Goal: Transaction & Acquisition: Purchase product/service

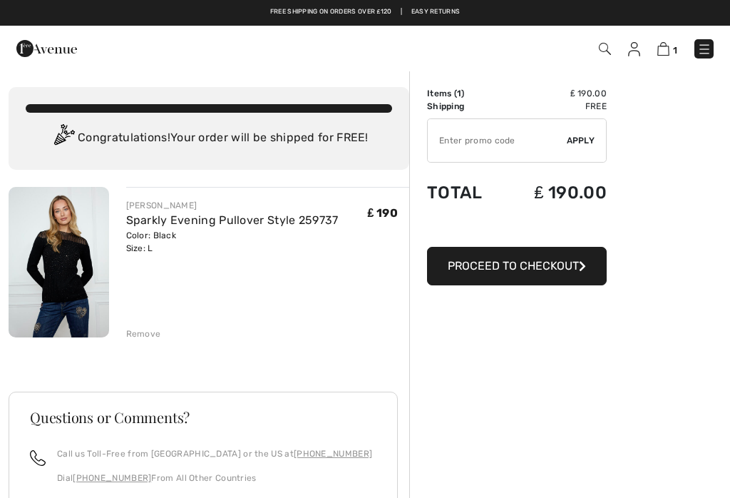
click at [685, 192] on div "Order Summary Details Items ( 1 ) ₤ 190.00 Promo code ₤ 0.00 Shipping Free Tax1…" at bounding box center [569, 407] width 321 height 674
click at [483, 149] on input "TEXT" at bounding box center [497, 140] width 139 height 43
click at [529, 271] on span "Proceed to Checkout" at bounding box center [513, 266] width 131 height 14
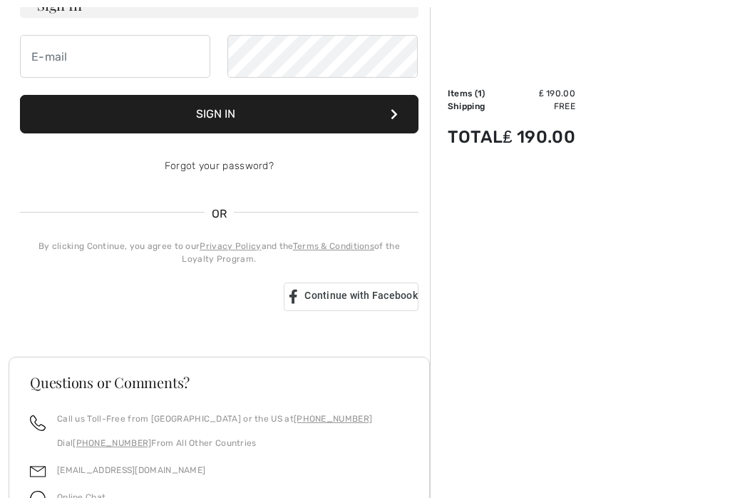
click at [382, 457] on div "Call us Toll-Free from Canada or the US at +1 (888) 605-5525 Dial +1 (514) 225-…" at bounding box center [219, 437] width 379 height 49
click at [375, 454] on div "Call us Toll-Free from Canada or the US at +1 (888) 605-5525 Dial +1 (514) 225-…" at bounding box center [219, 436] width 379 height 49
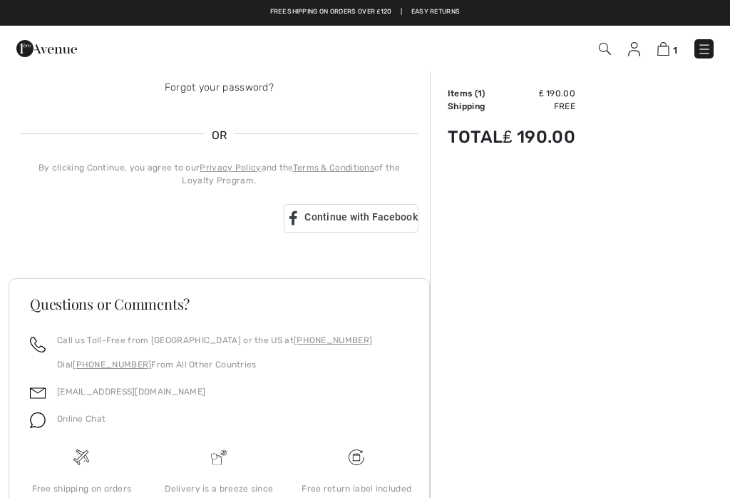
scroll to position [291, 0]
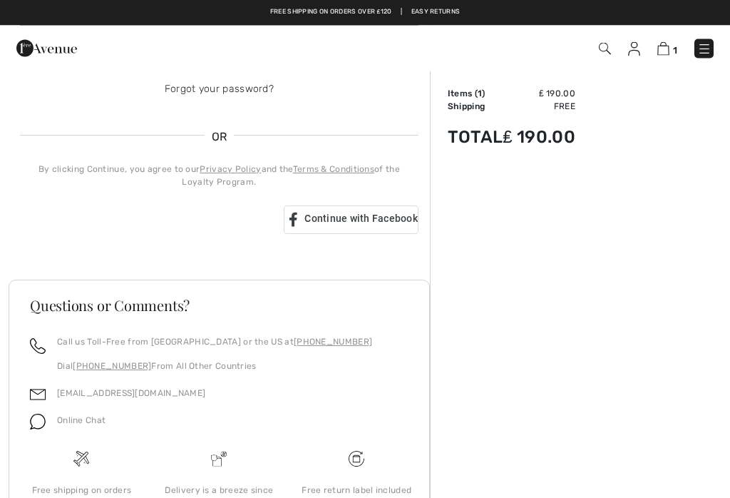
click at [160, 223] on div "Sign in with Google. Opens in new tab" at bounding box center [143, 220] width 247 height 31
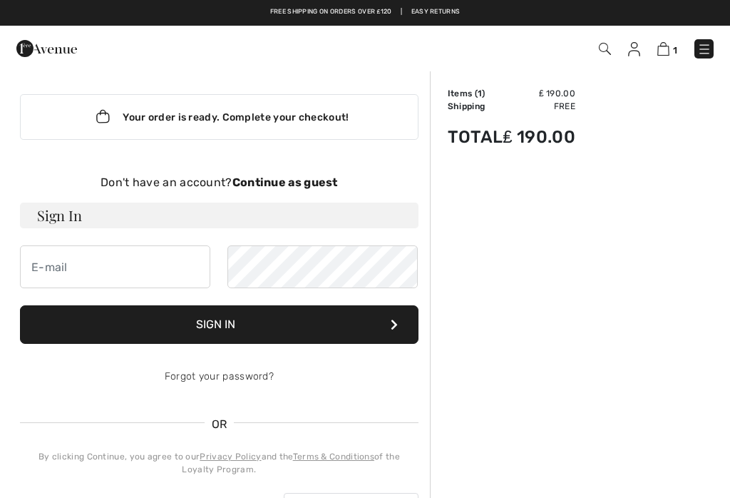
scroll to position [0, 0]
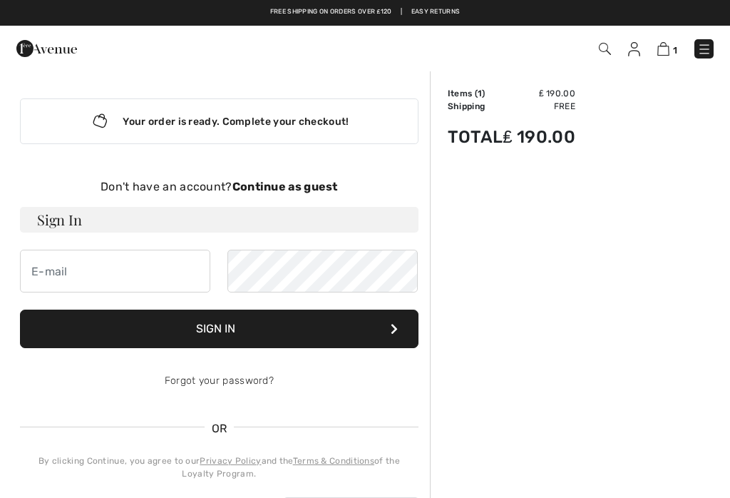
click at [307, 192] on strong "Continue as guest" at bounding box center [286, 187] width 106 height 14
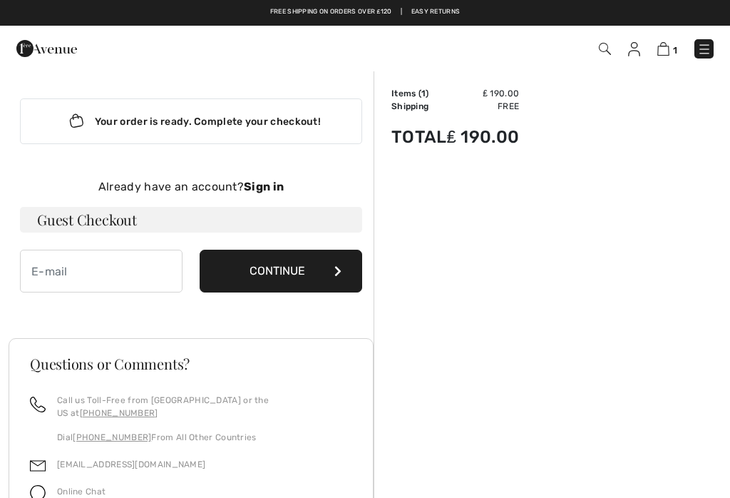
click at [293, 267] on button "Continue" at bounding box center [281, 271] width 163 height 43
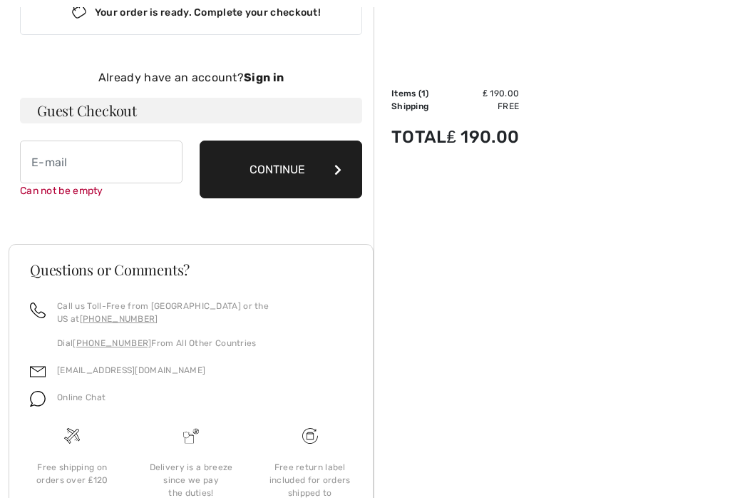
scroll to position [147, 0]
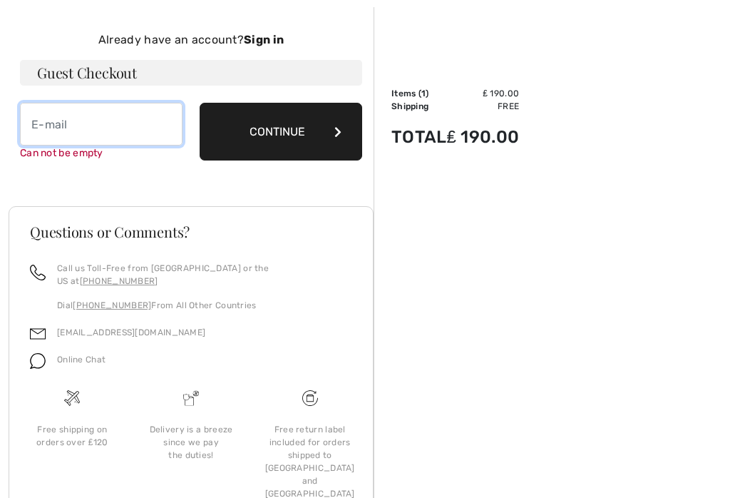
click at [44, 126] on input "email" at bounding box center [101, 124] width 163 height 43
type input "litzstep@me.com"
click at [301, 133] on button "Continue" at bounding box center [281, 132] width 163 height 58
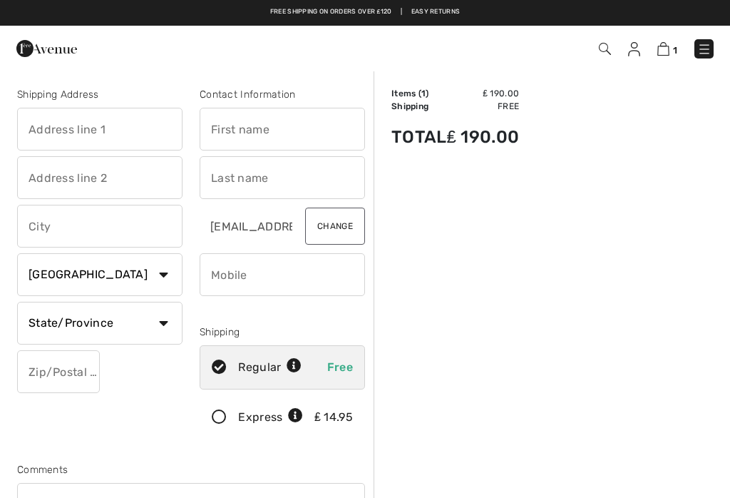
click at [223, 126] on input "text" at bounding box center [282, 129] width 165 height 43
type input "[PERSON_NAME]"
click at [227, 188] on input "text" at bounding box center [282, 177] width 165 height 43
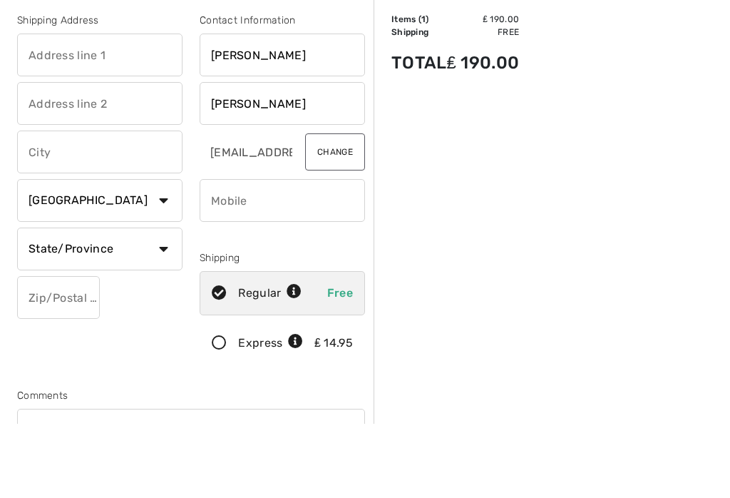
type input "Stephenson"
click at [50, 108] on input "text" at bounding box center [99, 129] width 165 height 43
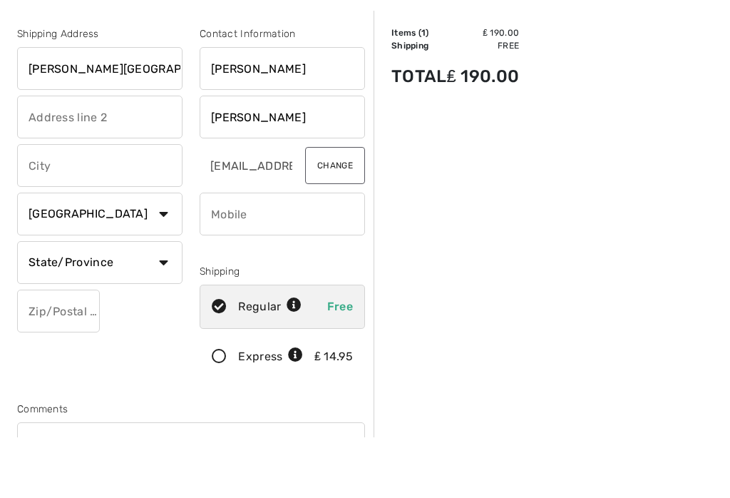
type input "[PERSON_NAME][GEOGRAPHIC_DATA]"
click at [55, 156] on input "text" at bounding box center [99, 177] width 165 height 43
click at [65, 205] on input "text" at bounding box center [99, 226] width 165 height 43
type input "Hesleden"
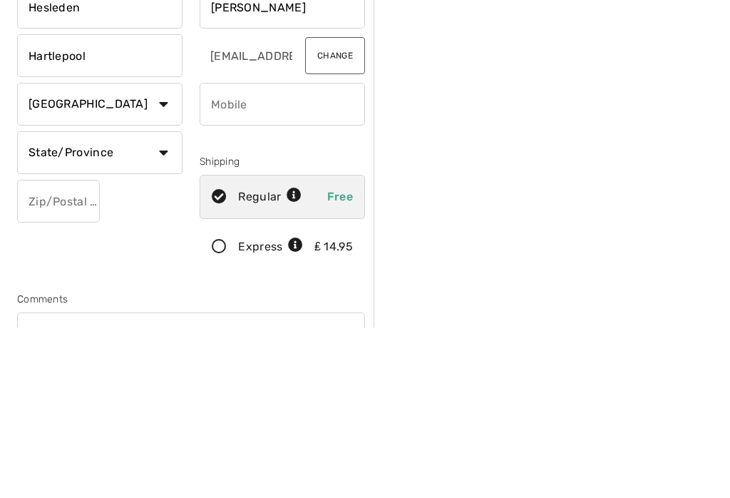
type input "Hartlepool"
click at [167, 253] on select "Country Canada United States Afghanistan Aland Islands Albania Algeria American…" at bounding box center [99, 274] width 165 height 43
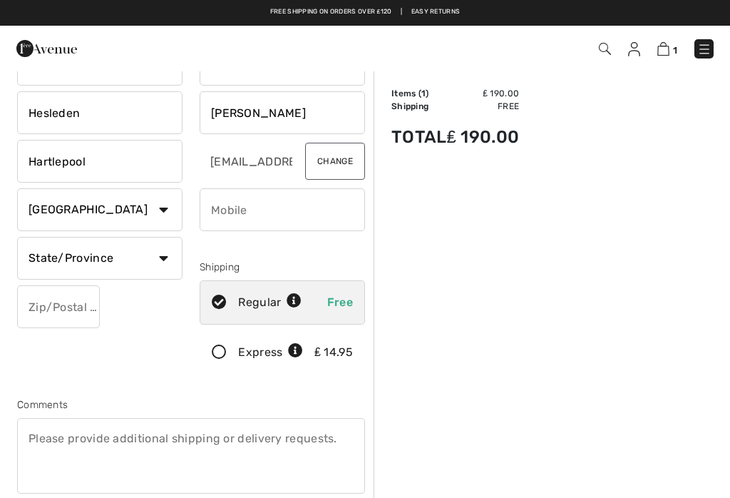
scroll to position [64, 0]
click at [170, 218] on select "Country Canada United States Afghanistan Aland Islands Albania Algeria American…" at bounding box center [99, 210] width 165 height 43
click at [170, 214] on select "Country Canada United States Afghanistan Aland Islands Albania Algeria American…" at bounding box center [99, 210] width 165 height 43
click at [448, 449] on div "Order Summary Details Items ( 1 ) ₤ 190.00 Promo code ₤ 0.00 Shipping Free Tax1…" at bounding box center [552, 489] width 357 height 966
click at [179, 217] on select "Country Canada United States Afghanistan Aland Islands Albania Algeria American…" at bounding box center [99, 210] width 165 height 43
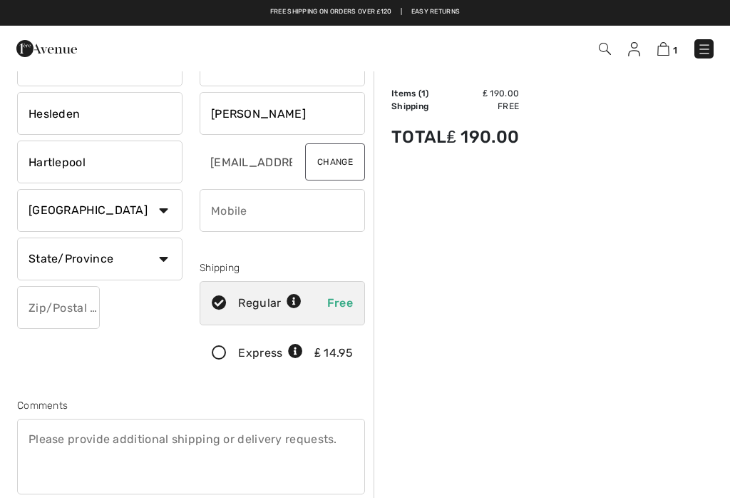
click at [422, 73] on div "Order Summary Details Items ( 1 ) ₤ 190.00 Promo code ₤ 0.00 Shipping Free Tax1…" at bounding box center [552, 489] width 357 height 966
click at [667, 54] on img at bounding box center [664, 49] width 12 height 14
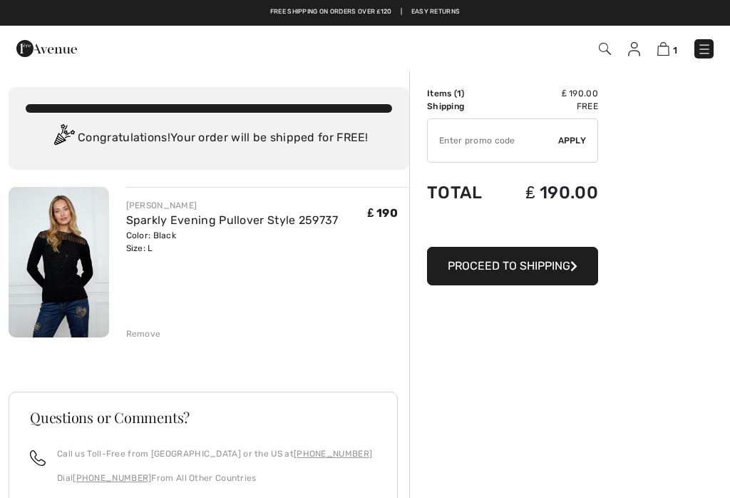
click at [670, 55] on img at bounding box center [664, 49] width 12 height 14
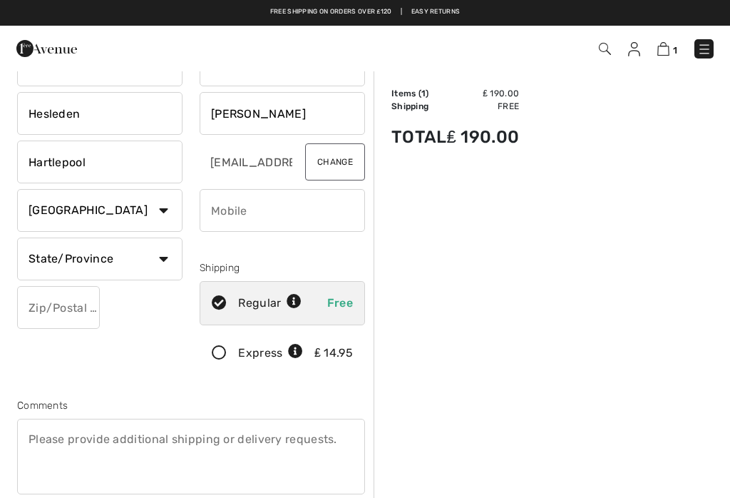
click at [162, 262] on select "State/Province [GEOGRAPHIC_DATA] [GEOGRAPHIC_DATA] [GEOGRAPHIC_DATA] [GEOGRAPHI…" at bounding box center [99, 259] width 165 height 43
select select "QC"
click at [49, 312] on input "text" at bounding box center [58, 307] width 83 height 43
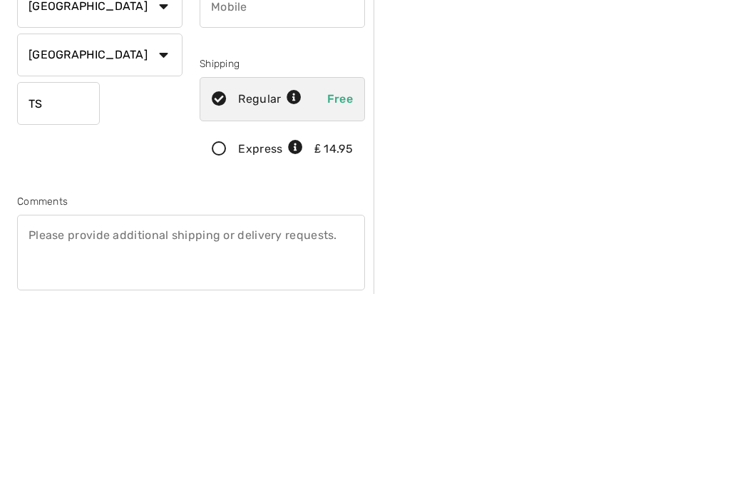
type input "T"
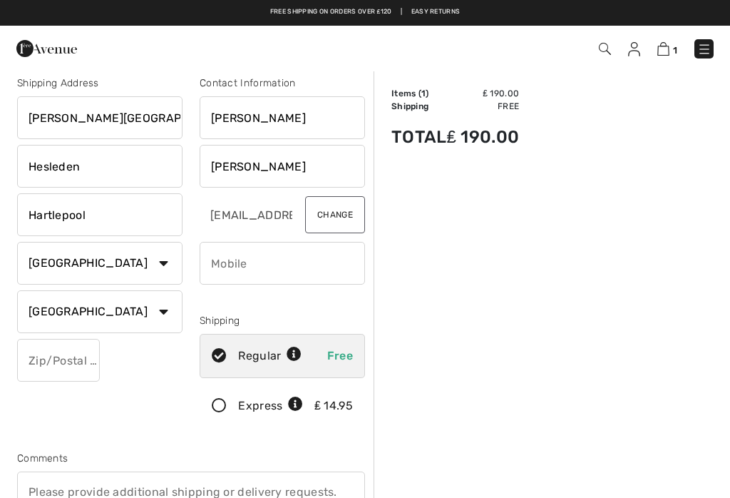
scroll to position [10, 0]
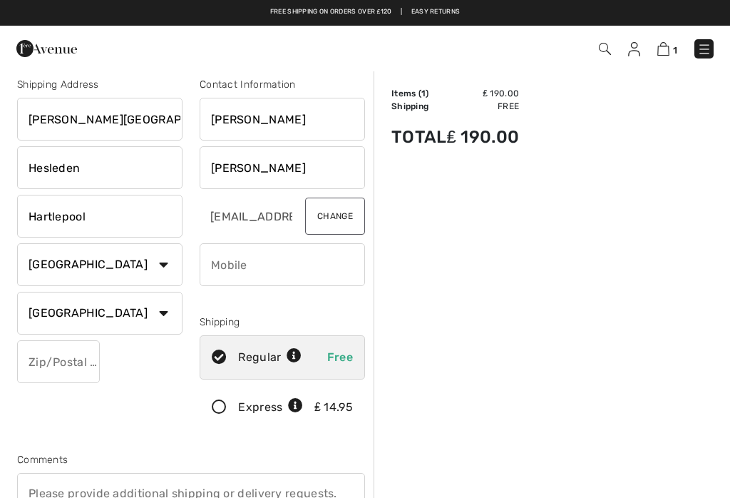
click at [319, 168] on input "Stephenson" at bounding box center [282, 167] width 165 height 43
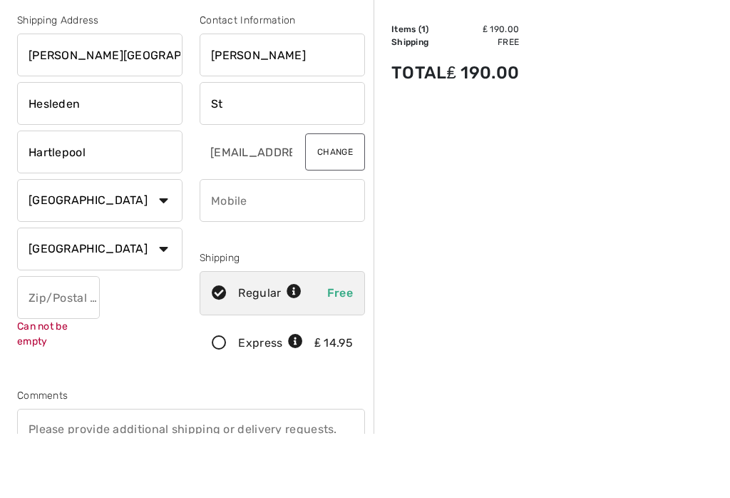
type input "S"
click at [264, 98] on input "Alicia" at bounding box center [282, 119] width 165 height 43
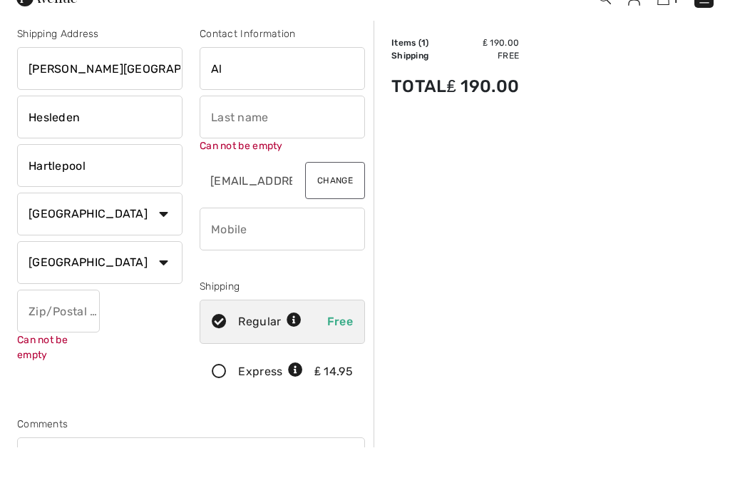
type input "A"
click at [128, 195] on input "Hartlepool" at bounding box center [99, 216] width 165 height 43
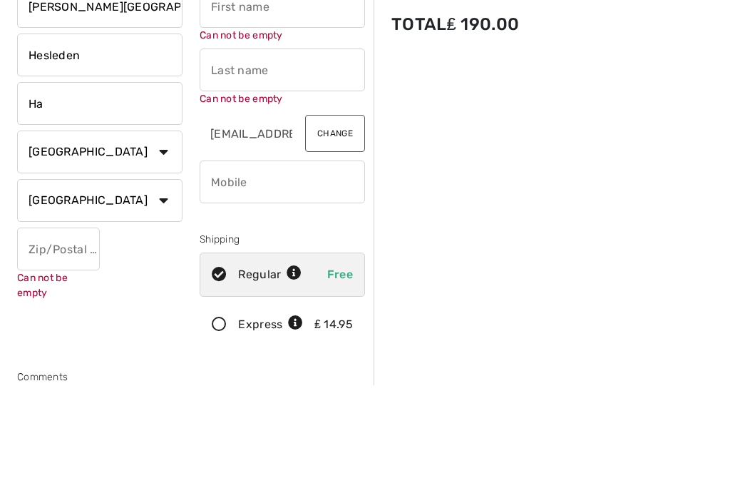
type input "H"
click at [113, 146] on input "Hesleden" at bounding box center [99, 167] width 165 height 43
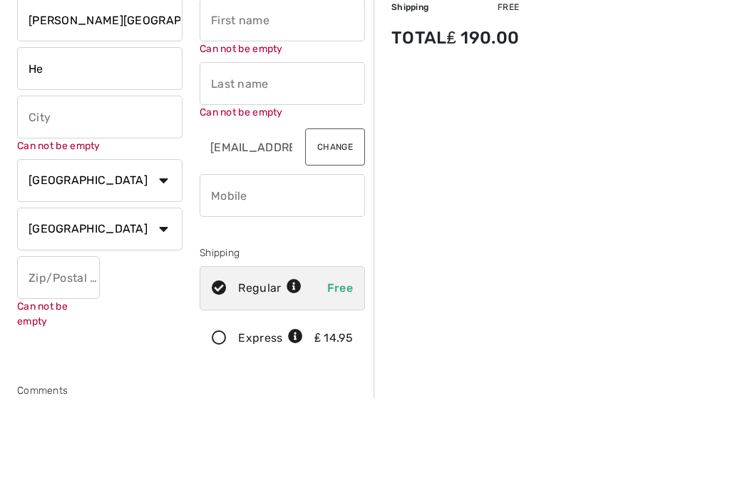
type input "H"
click at [174, 98] on input "Dene Leazes Farm House" at bounding box center [99, 119] width 165 height 43
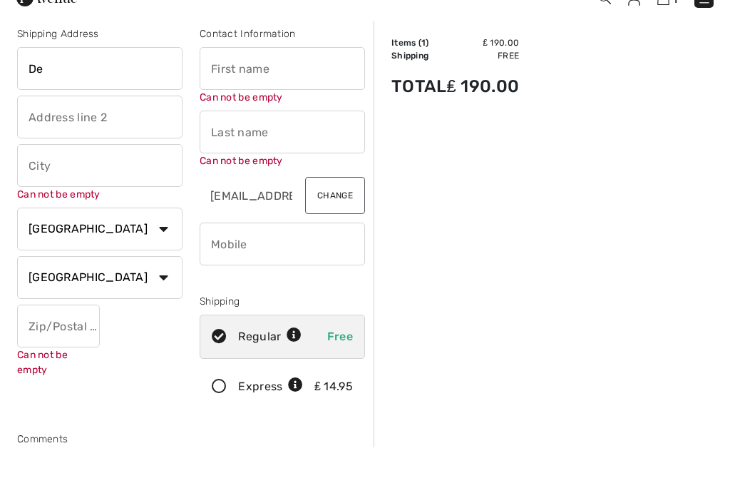
type input "D"
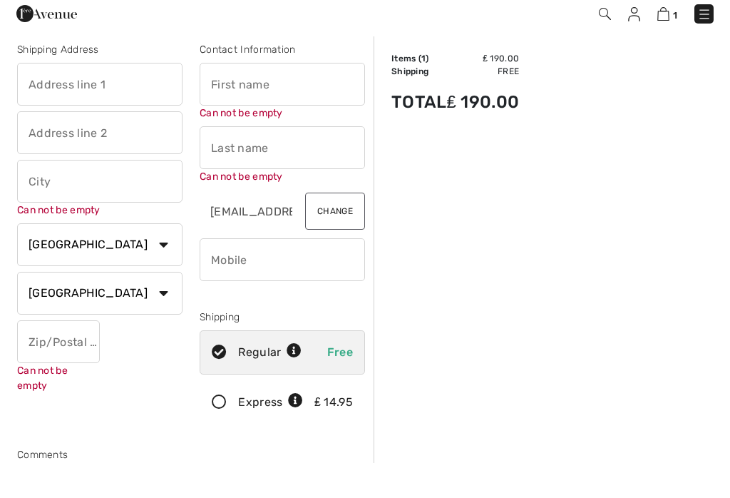
scroll to position [0, 0]
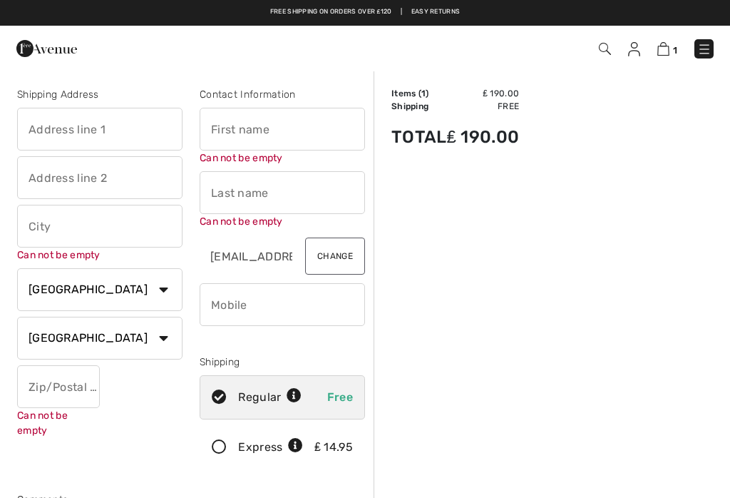
click at [668, 51] on img at bounding box center [664, 49] width 12 height 14
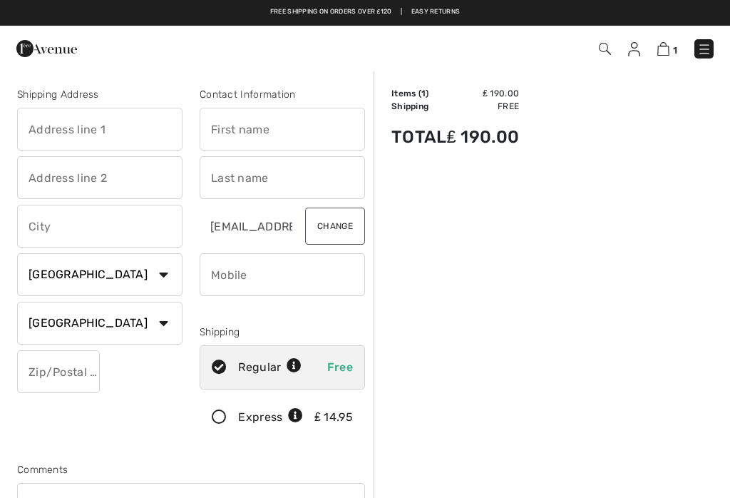
select select "QC"
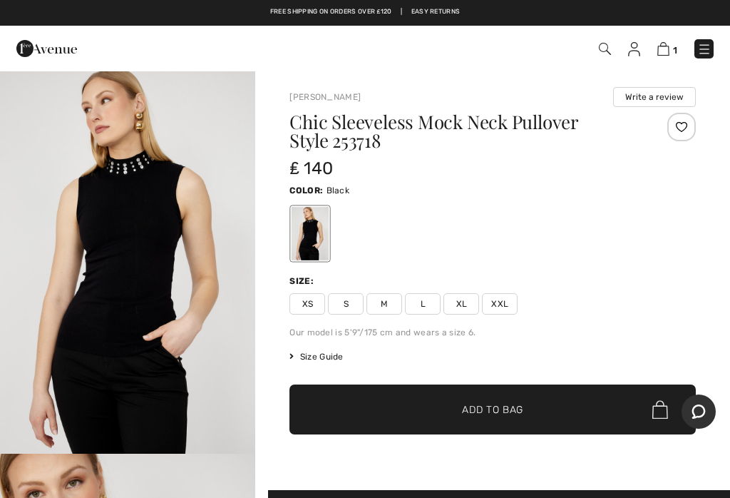
click at [673, 49] on span "1" at bounding box center [675, 50] width 4 height 11
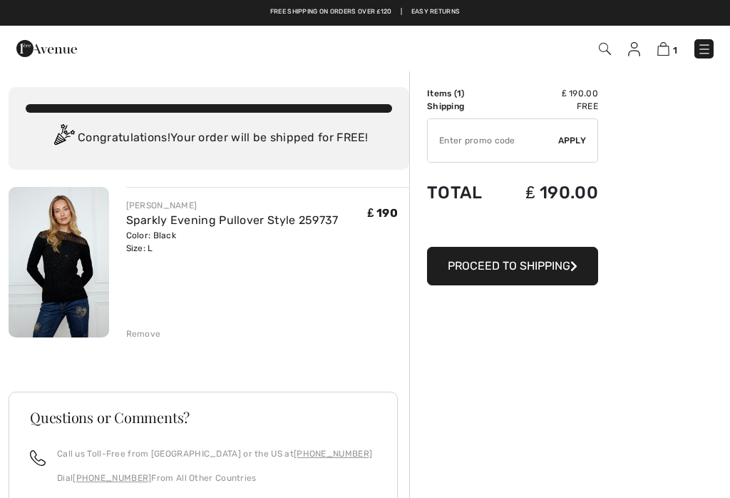
click at [710, 41] on link at bounding box center [704, 48] width 19 height 19
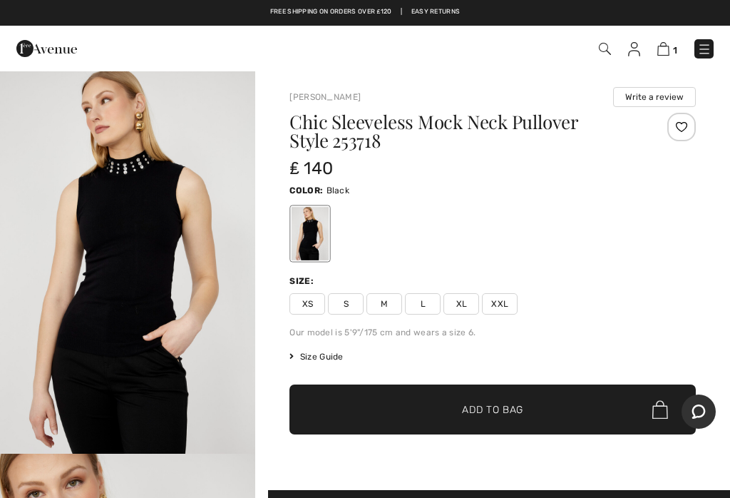
click at [701, 412] on icon "Chat" at bounding box center [699, 411] width 14 height 14
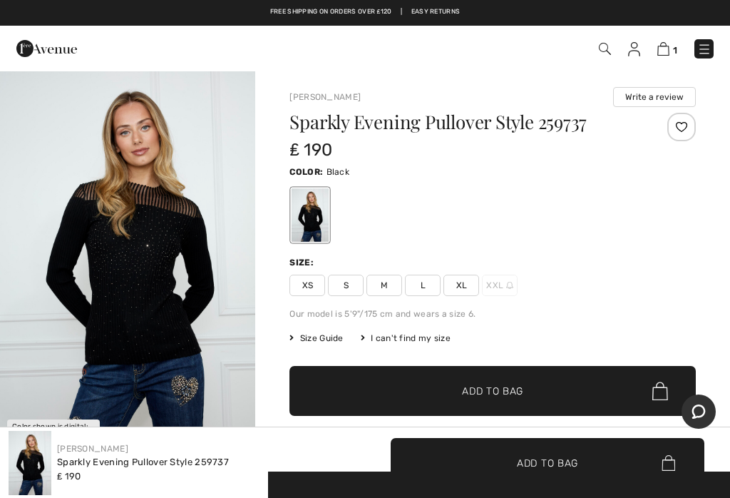
click at [637, 49] on img at bounding box center [634, 49] width 12 height 14
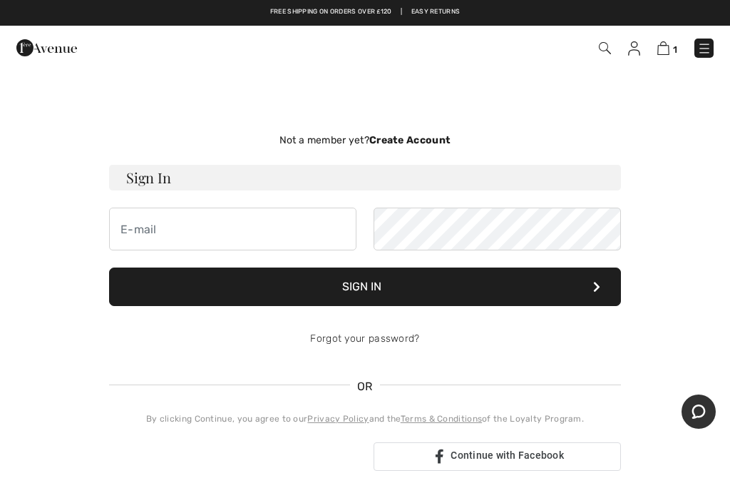
click at [425, 138] on strong "Create Account" at bounding box center [409, 140] width 81 height 12
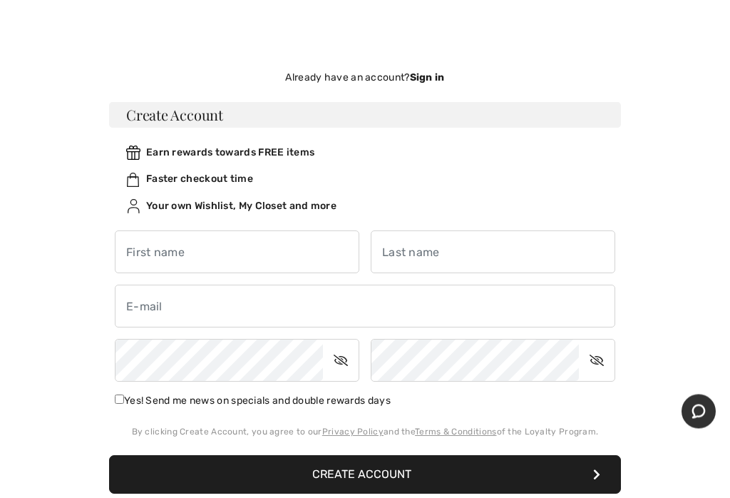
scroll to position [63, 0]
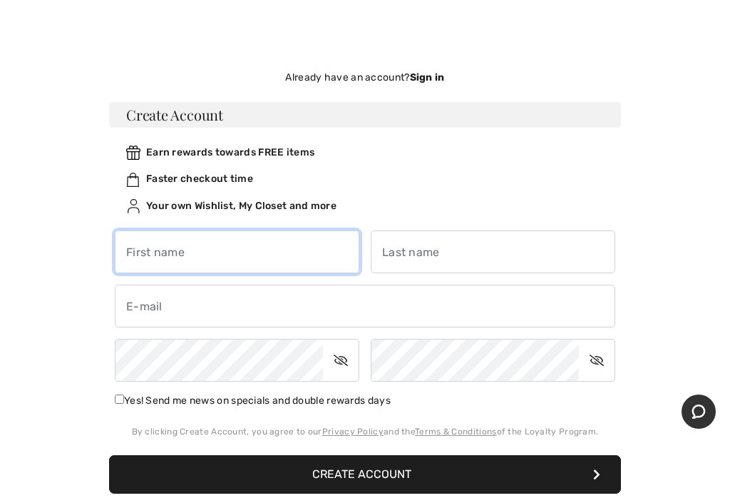
click at [158, 255] on input "text" at bounding box center [237, 251] width 245 height 43
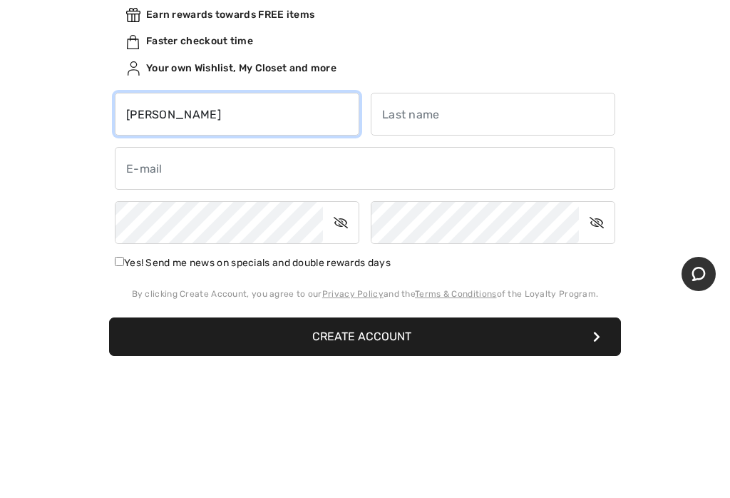
type input "Alicia"
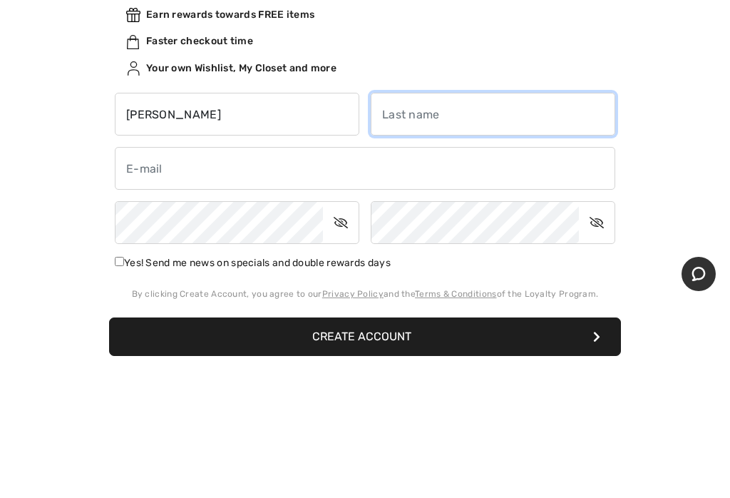
click at [404, 230] on input "text" at bounding box center [493, 251] width 245 height 43
type input "Stephenson"
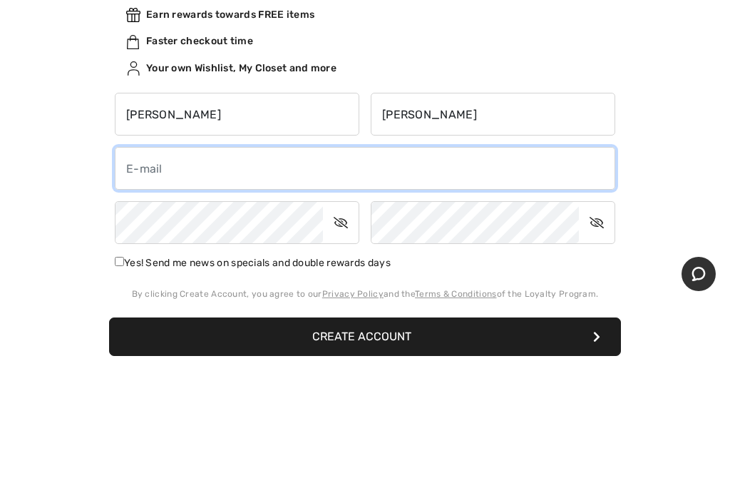
click at [177, 285] on input "email" at bounding box center [365, 306] width 501 height 43
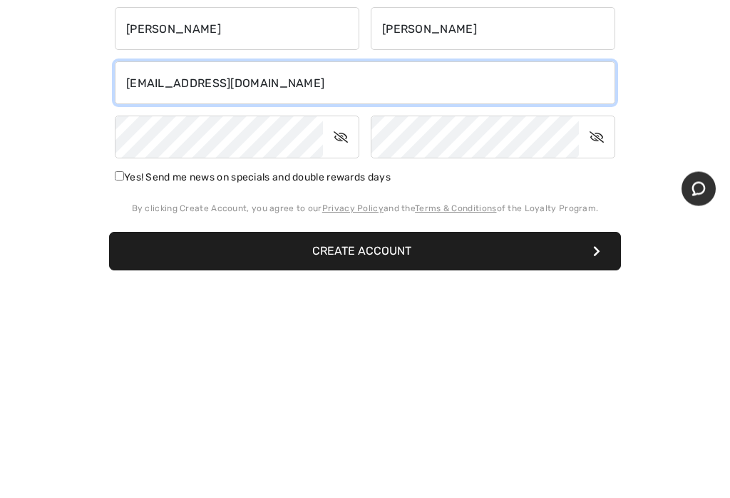
type input "litzstep@me.com"
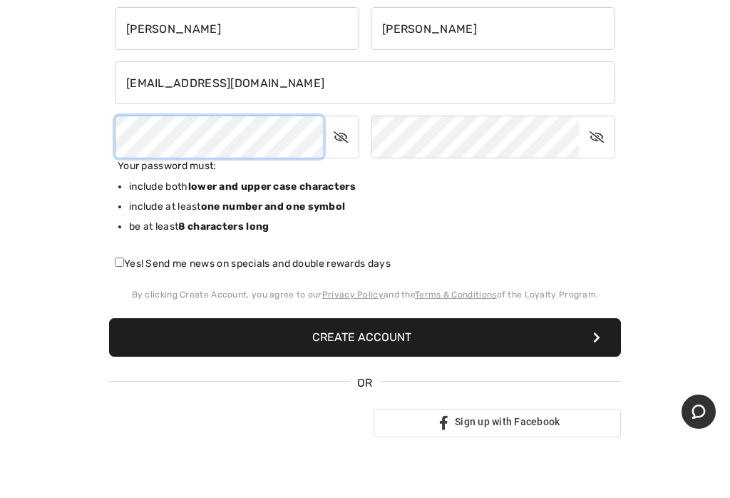
scroll to position [285, 0]
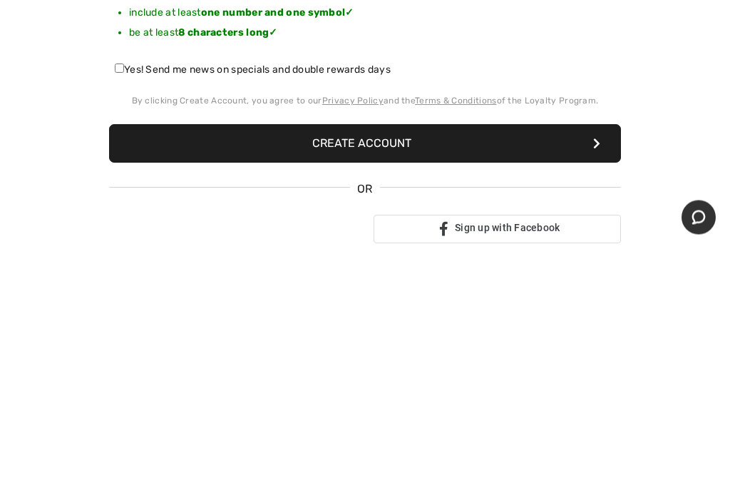
click at [398, 319] on button "Create Account" at bounding box center [365, 338] width 512 height 39
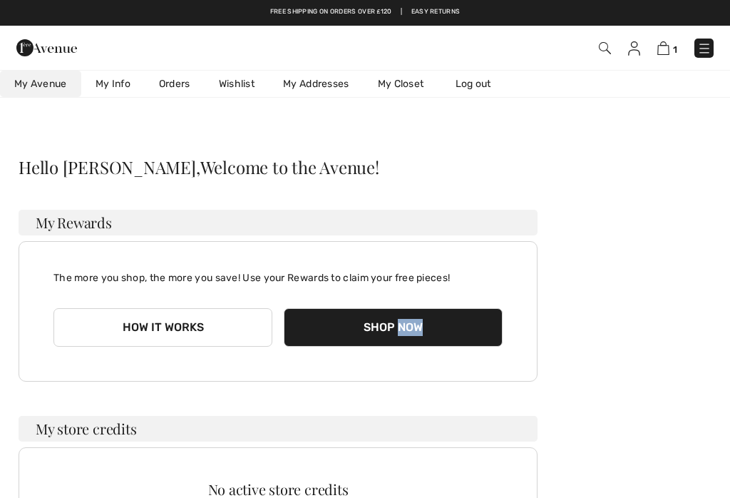
click at [424, 323] on button "Shop Now" at bounding box center [393, 327] width 219 height 39
click at [422, 329] on button "Shop Now" at bounding box center [393, 327] width 219 height 39
click at [432, 331] on button "Shop Now" at bounding box center [393, 327] width 219 height 39
click at [190, 332] on button "How it works" at bounding box center [162, 327] width 219 height 39
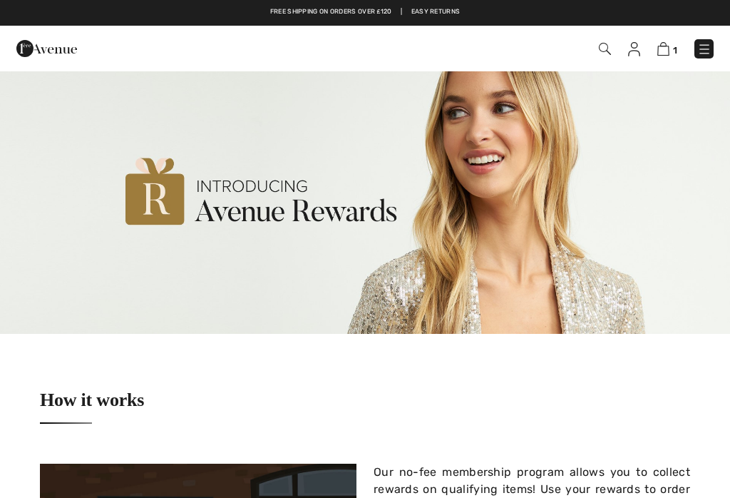
checkbox input "true"
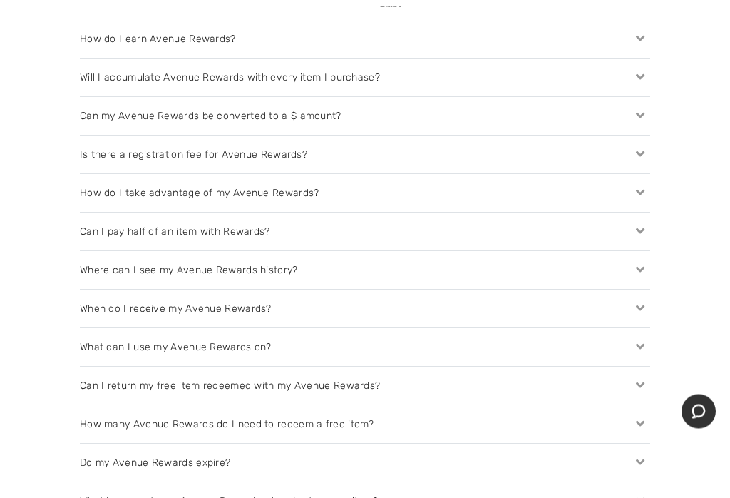
scroll to position [1442, 0]
click at [648, 232] on icon at bounding box center [641, 230] width 20 height 15
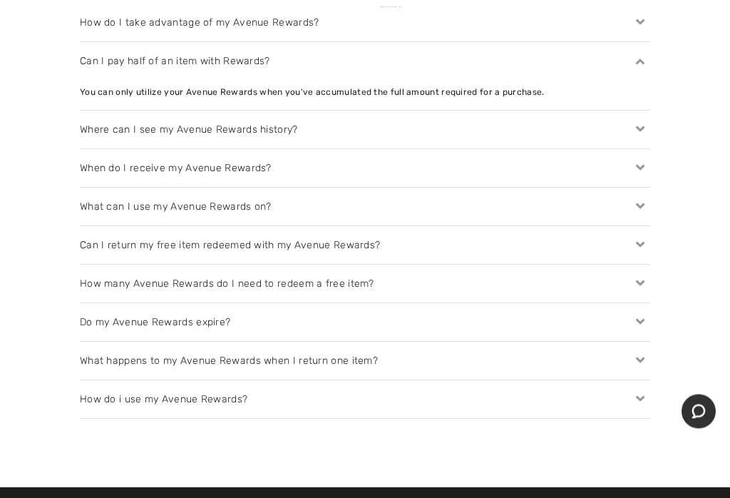
scroll to position [1611, 0]
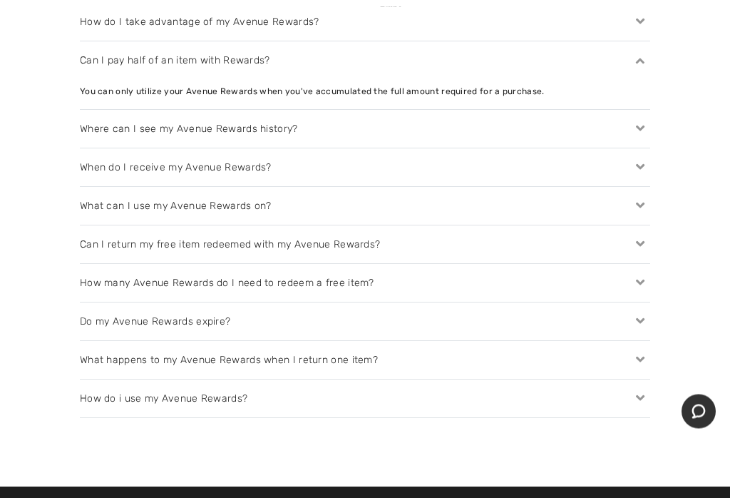
click at [649, 168] on icon at bounding box center [641, 167] width 20 height 15
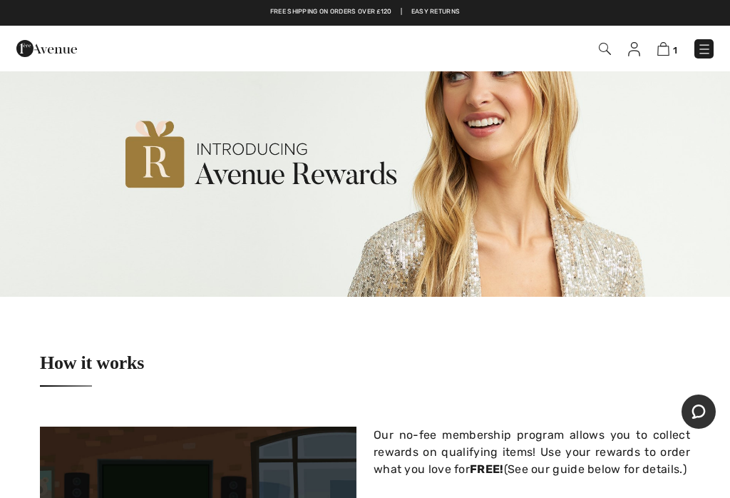
scroll to position [0, 0]
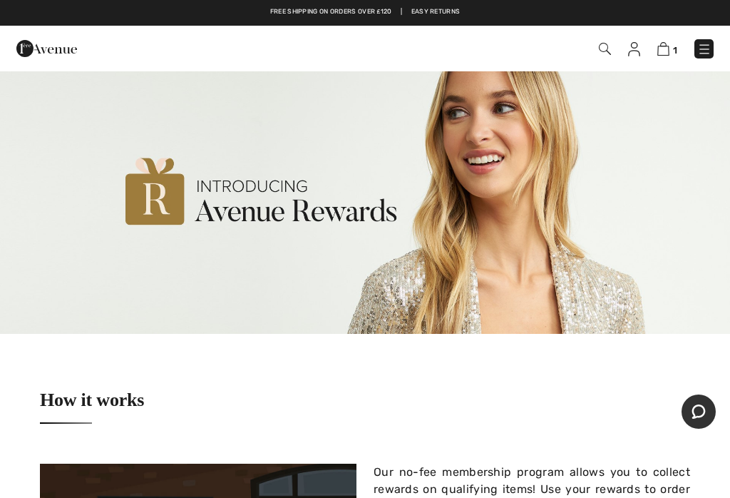
click at [674, 49] on span "1" at bounding box center [675, 50] width 4 height 11
click at [669, 54] on img at bounding box center [664, 49] width 12 height 14
click at [704, 53] on img at bounding box center [705, 49] width 14 height 14
click at [713, 50] on div "Close menu" at bounding box center [365, 249] width 730 height 498
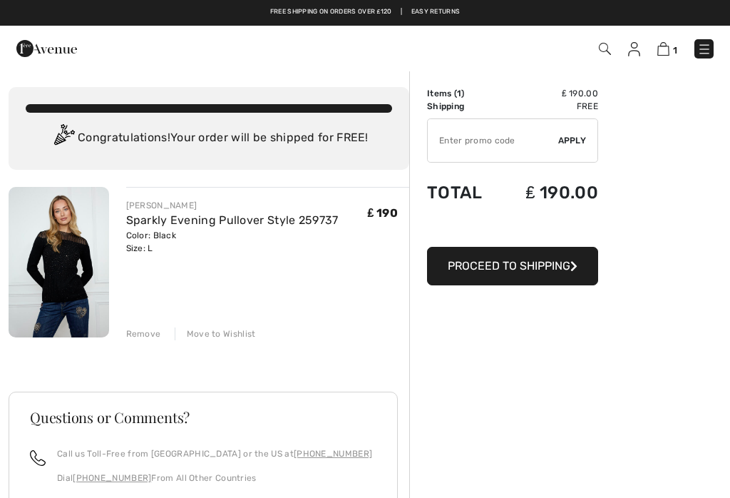
click at [707, 49] on img at bounding box center [705, 49] width 14 height 14
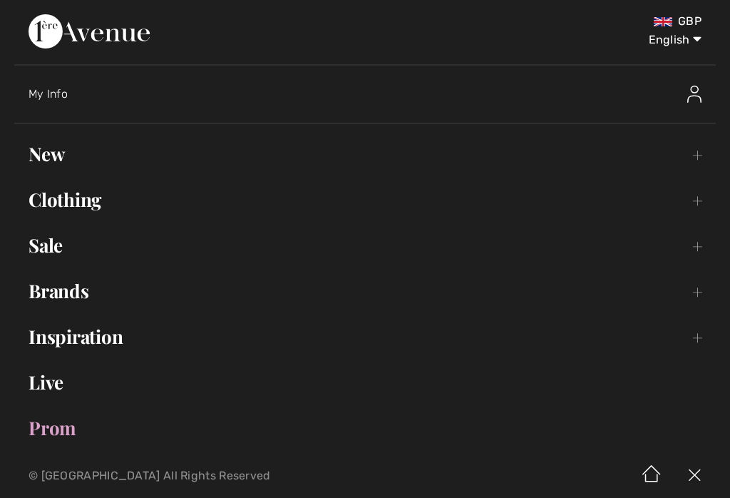
click at [56, 158] on link "New Toggle submenu" at bounding box center [365, 153] width 702 height 31
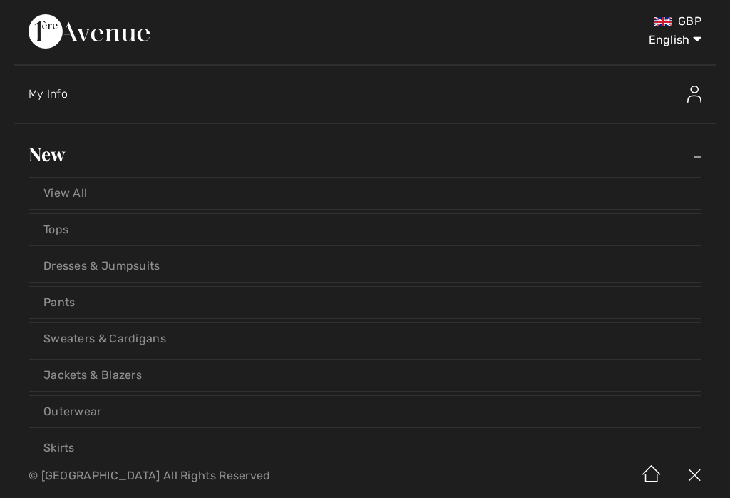
click at [66, 231] on link "Tops" at bounding box center [365, 229] width 672 height 31
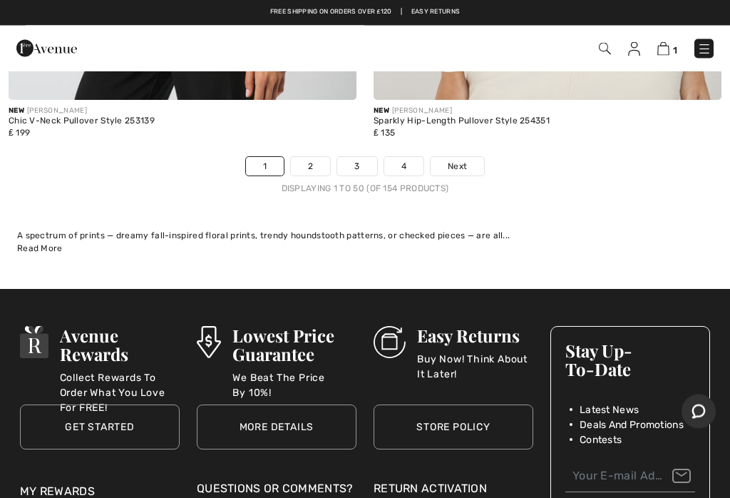
scroll to position [15072, 0]
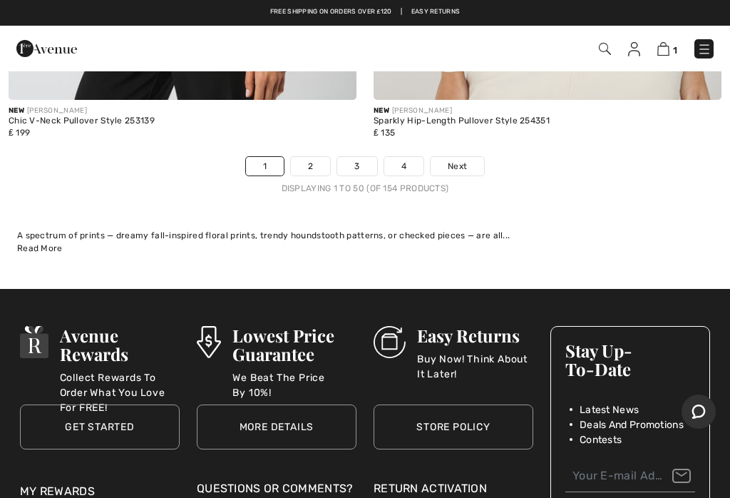
click at [460, 160] on span "Next" at bounding box center [457, 166] width 19 height 13
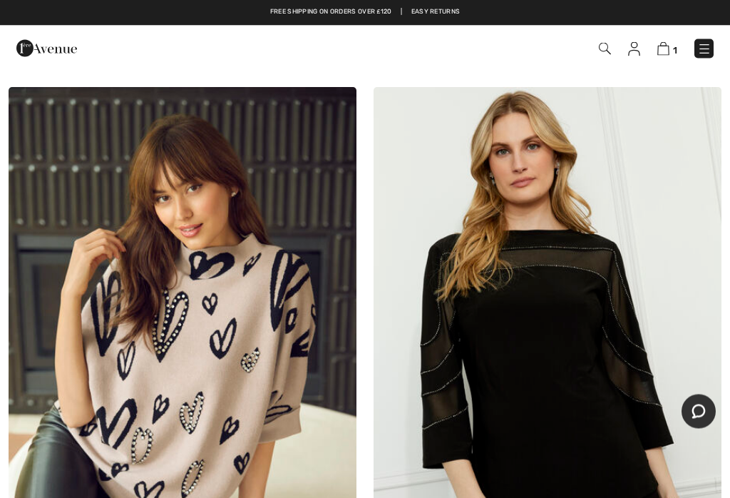
scroll to position [4953, 0]
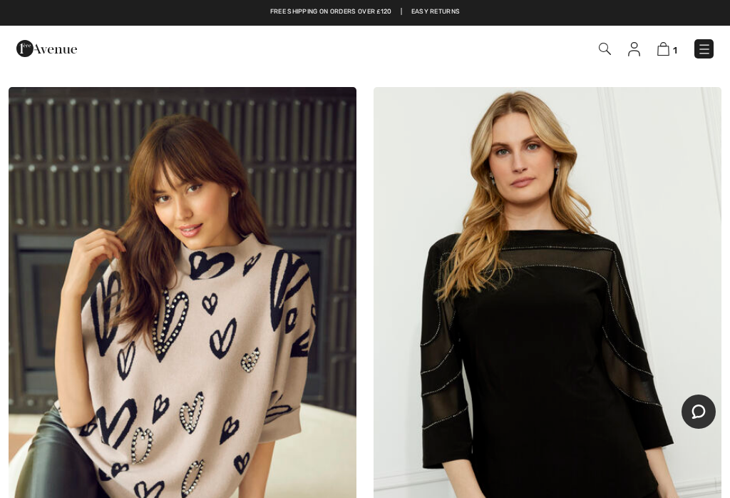
click at [200, 355] on img at bounding box center [183, 348] width 348 height 522
click at [212, 330] on img at bounding box center [183, 348] width 348 height 522
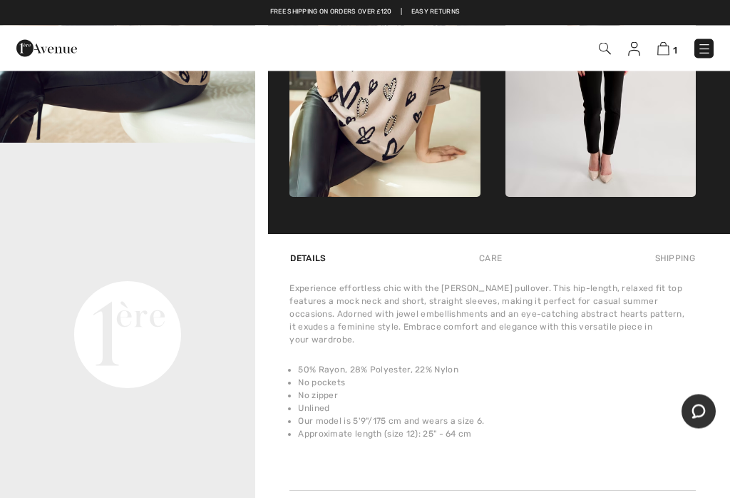
scroll to position [693, 0]
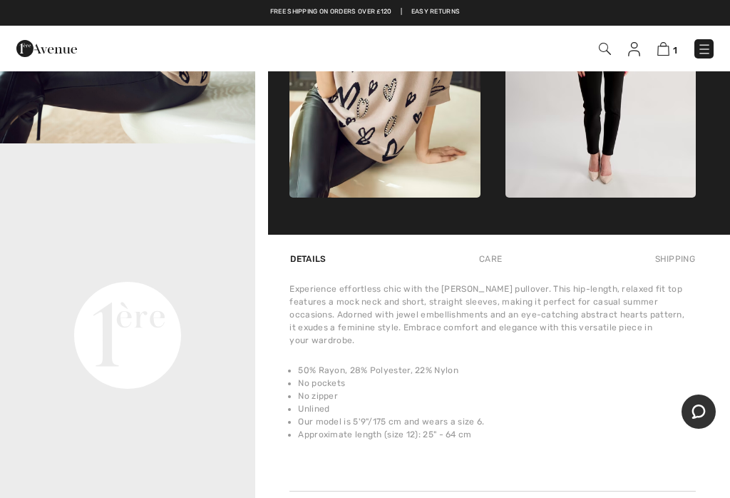
click at [494, 267] on div "Care" at bounding box center [490, 259] width 47 height 26
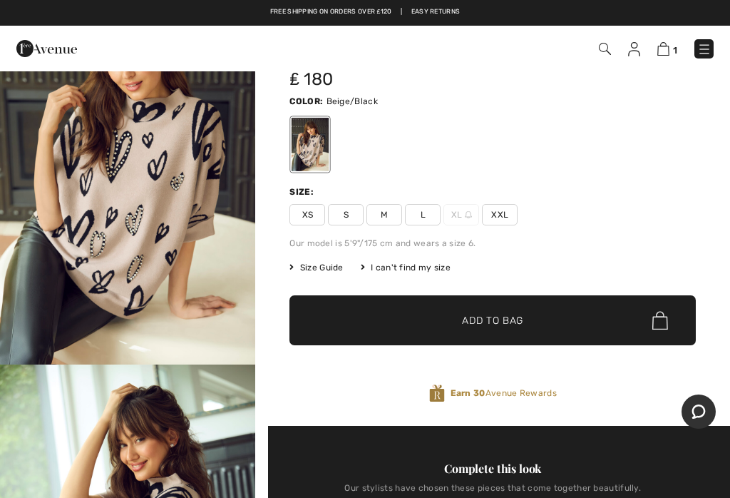
scroll to position [88, 0]
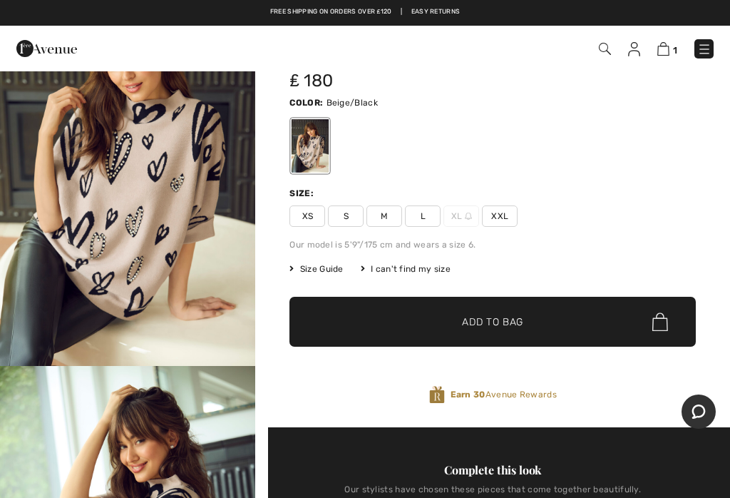
click at [332, 274] on span "Size Guide" at bounding box center [316, 268] width 53 height 13
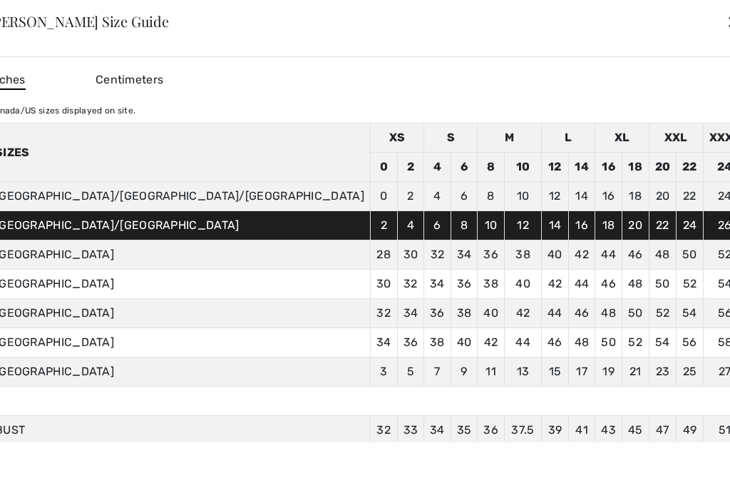
scroll to position [0, 0]
click at [727, 14] on div "✕" at bounding box center [734, 21] width 15 height 30
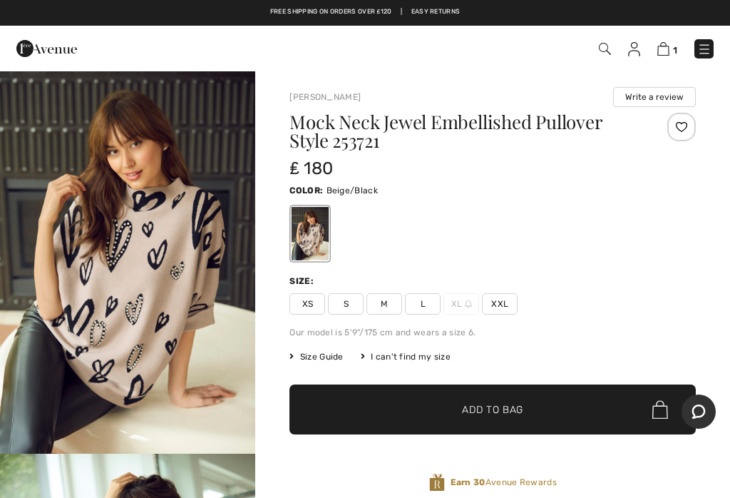
click at [441, 16] on link "Easy Returns" at bounding box center [436, 12] width 49 height 10
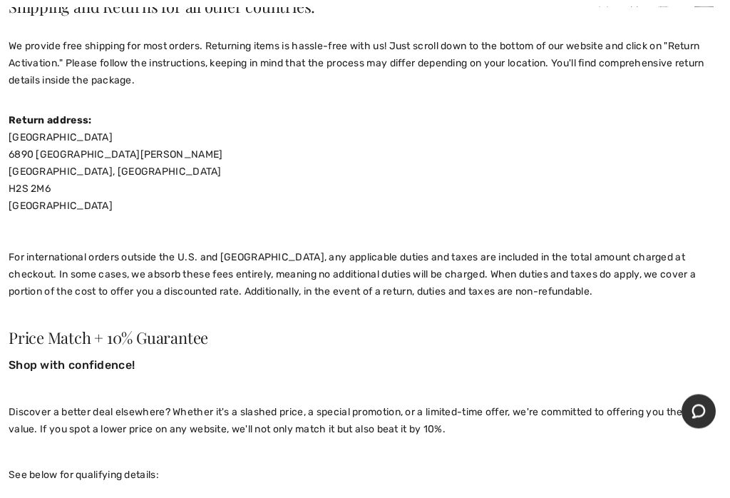
scroll to position [368, 0]
click at [444, 380] on h3 "Shop with confidence!" at bounding box center [365, 374] width 713 height 46
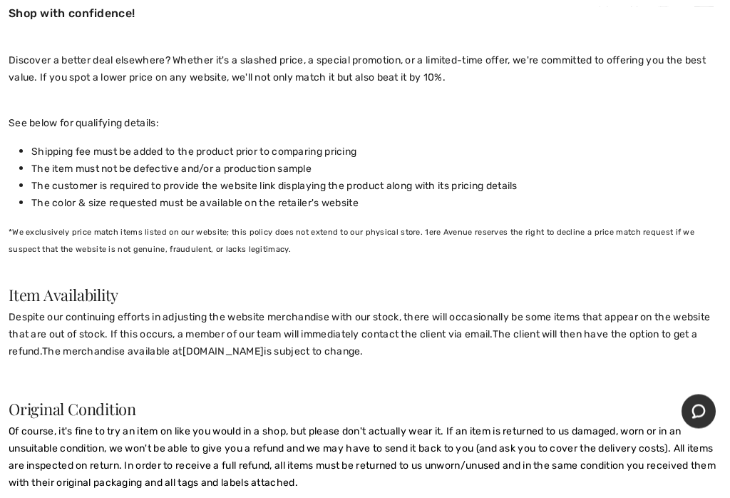
scroll to position [720, 0]
click at [451, 382] on p at bounding box center [365, 378] width 713 height 17
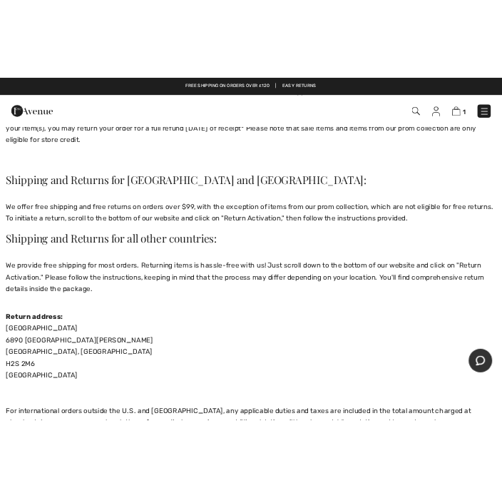
scroll to position [0, 0]
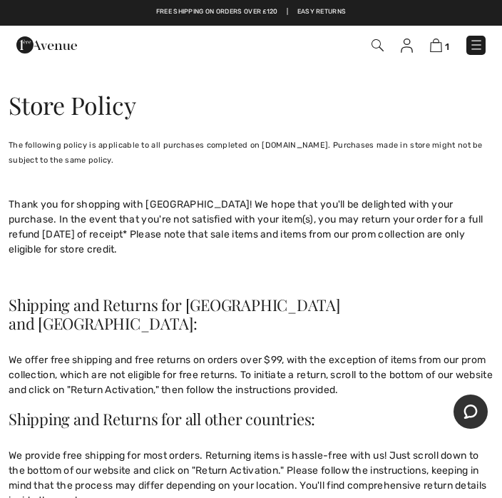
click at [459, 190] on p "The following policy is applicable to all purchases completed on [DOMAIN_NAME].…" at bounding box center [251, 197] width 485 height 120
click at [440, 41] on img at bounding box center [436, 46] width 12 height 14
click at [439, 46] on img at bounding box center [436, 46] width 12 height 14
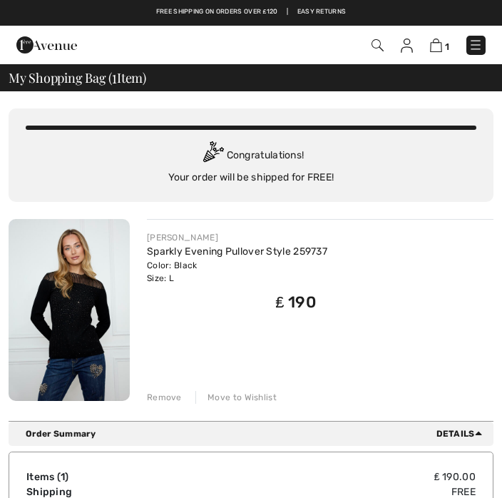
click at [472, 69] on div "My Shopping Bag ( 1 Item)" at bounding box center [251, 77] width 502 height 27
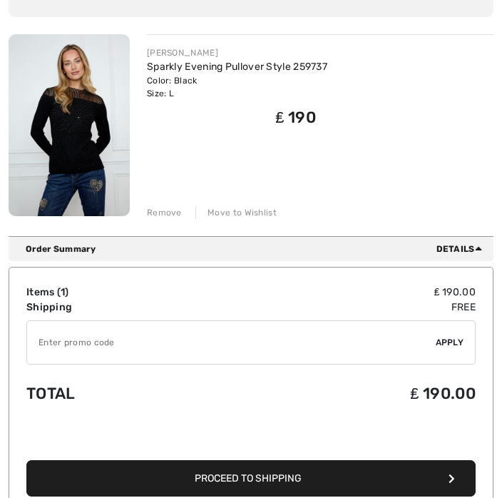
scroll to position [185, 0]
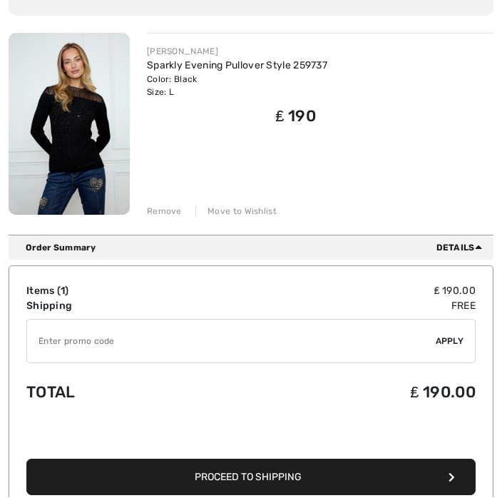
click at [471, 256] on div "Order Summary Details" at bounding box center [251, 248] width 485 height 24
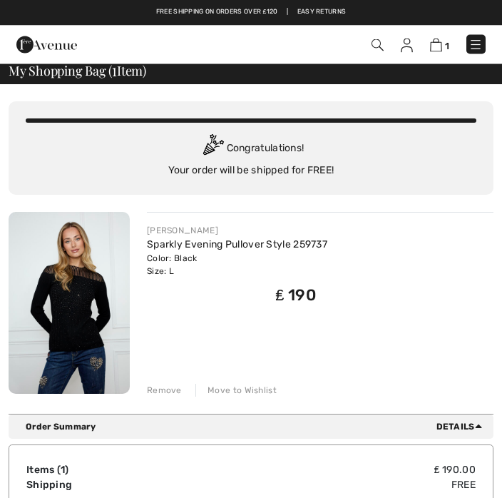
scroll to position [0, 0]
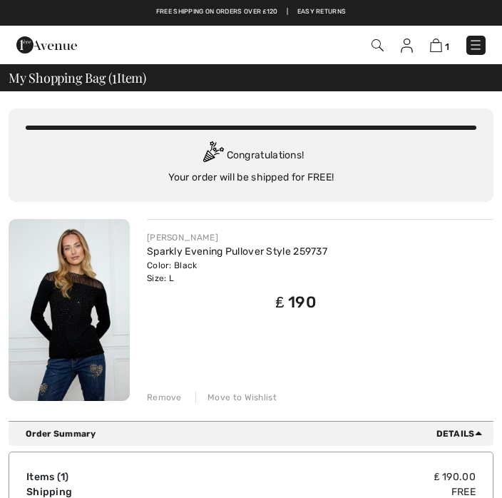
click at [133, 88] on div "My Shopping Bag ( 1 Item)" at bounding box center [251, 77] width 502 height 27
click at [76, 79] on span "My Shopping Bag ( 1 Item)" at bounding box center [78, 77] width 138 height 13
click at [31, 83] on span "My Shopping Bag ( 1 Item)" at bounding box center [78, 77] width 138 height 13
click at [408, 51] on img at bounding box center [407, 46] width 12 height 14
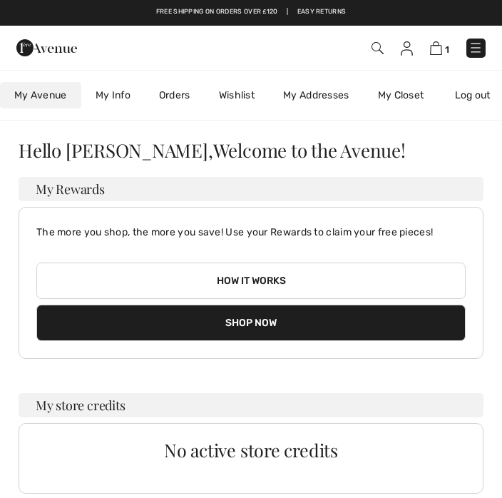
click at [180, 105] on link "Orders" at bounding box center [175, 95] width 60 height 26
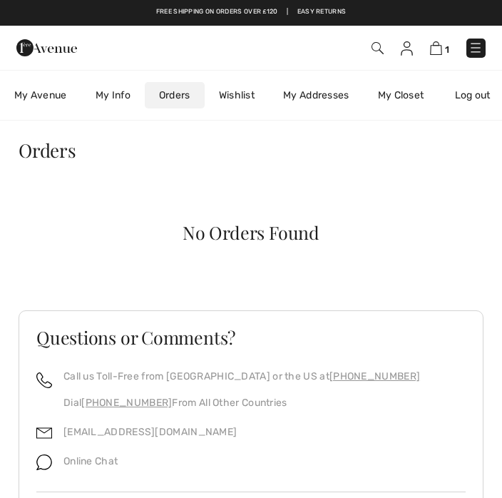
click at [439, 49] on img at bounding box center [436, 48] width 12 height 14
click at [459, 138] on div "Free shipping on orders over ₤120 | Easy Returns 1 Checkout Hi, [PERSON_NAME]! …" at bounding box center [251, 285] width 502 height 570
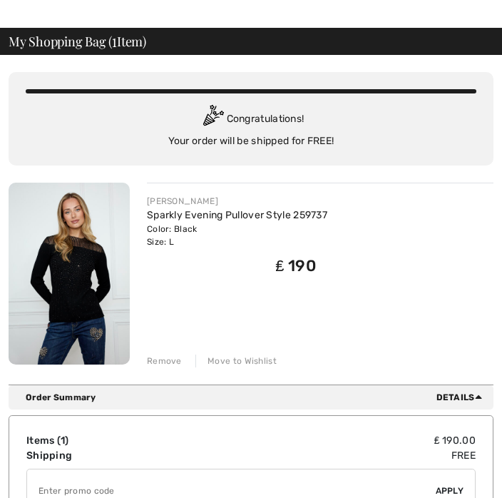
scroll to position [36, 0]
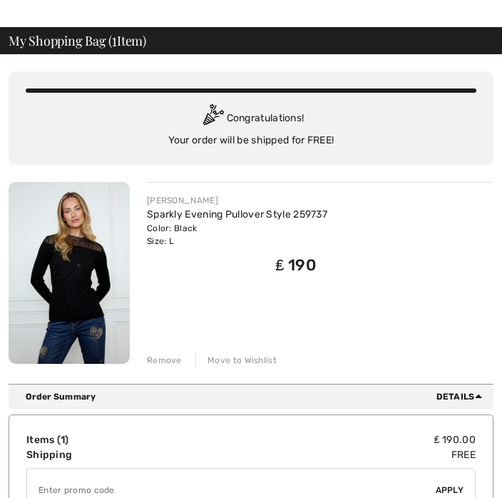
click at [166, 367] on div "You are only ₤ 0.00 away from FREE SHIPPING! Continue Shopping > Congratulation…" at bounding box center [251, 220] width 485 height 330
click at [179, 364] on div "Remove" at bounding box center [164, 361] width 35 height 13
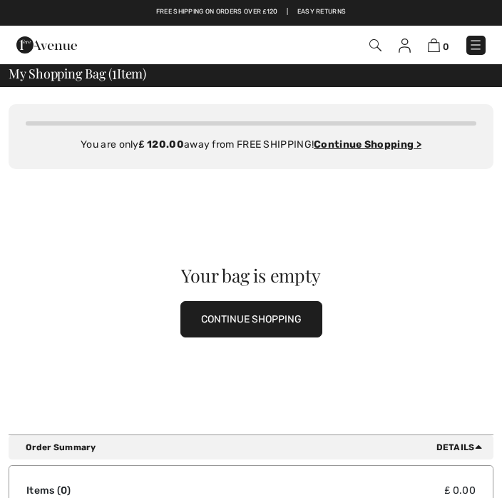
scroll to position [0, 0]
